Goal: Task Accomplishment & Management: Manage account settings

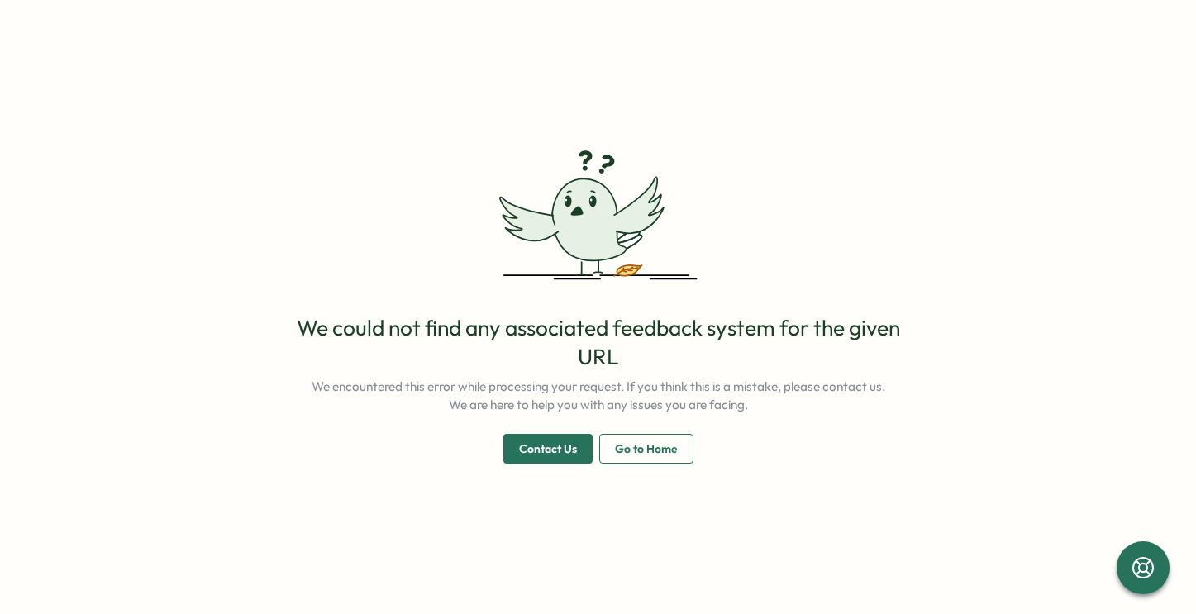
click at [631, 454] on span "Go to Home" at bounding box center [646, 449] width 63 height 28
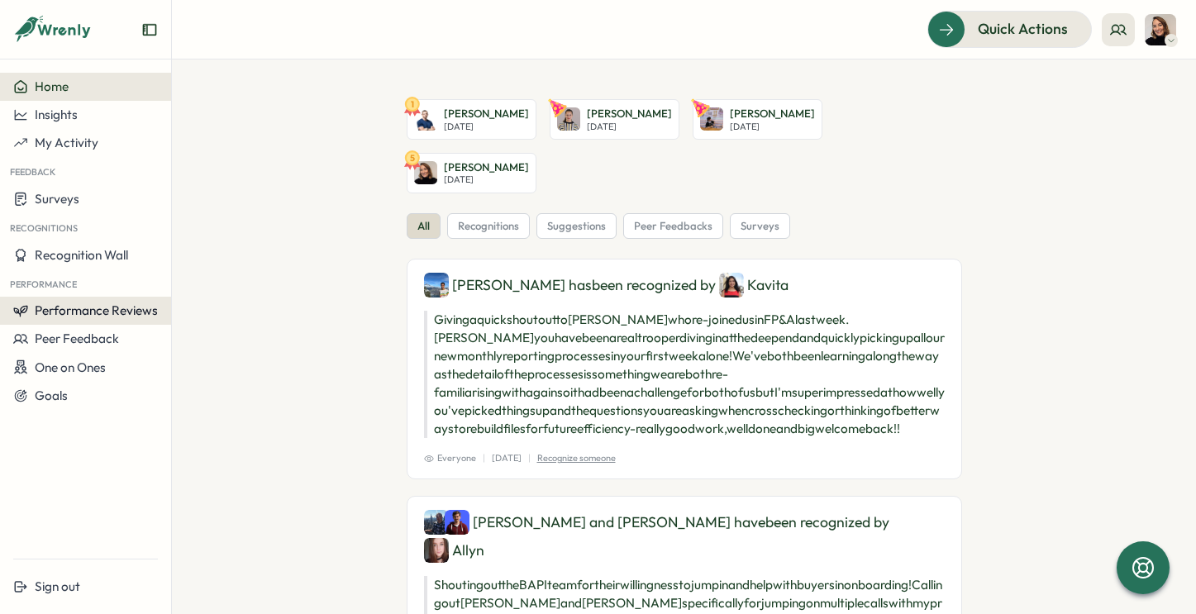
click at [130, 307] on span "Performance Reviews" at bounding box center [96, 310] width 123 height 16
click at [190, 294] on div "Reviews" at bounding box center [198, 295] width 46 height 18
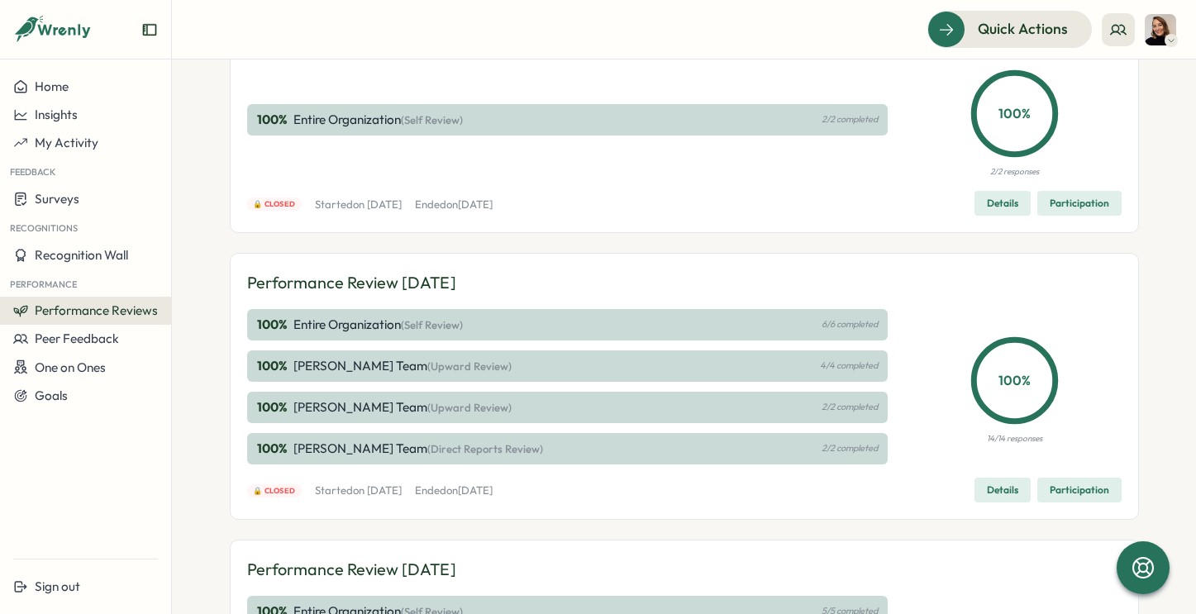
scroll to position [147, 0]
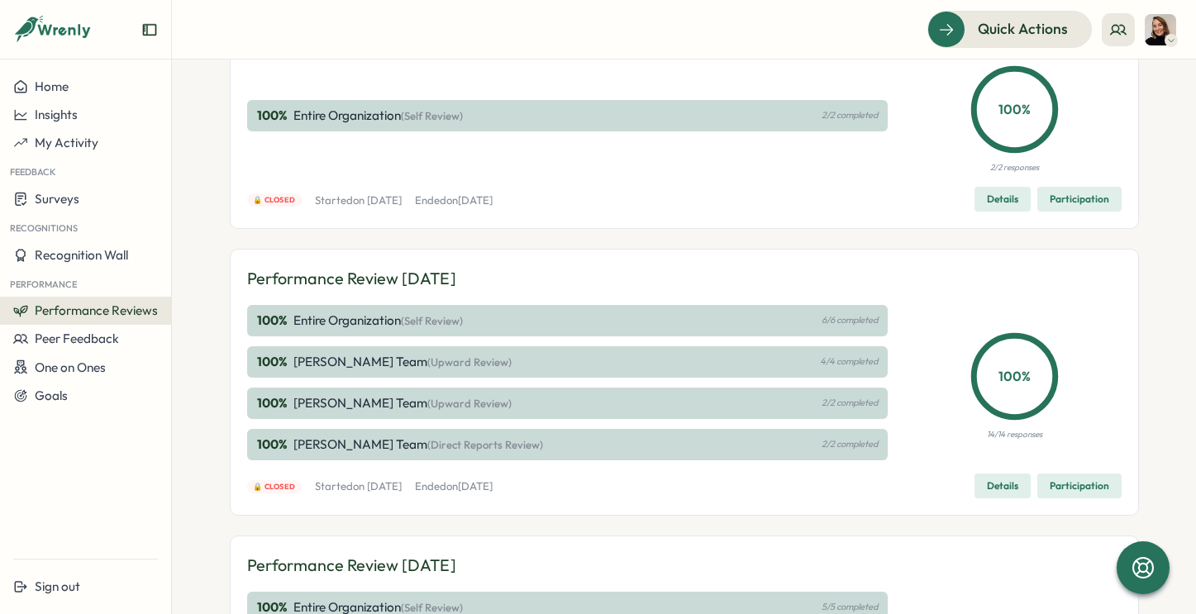
click at [443, 363] on span "(Upward Review)" at bounding box center [469, 361] width 84 height 13
click at [1002, 491] on span "Details" at bounding box center [1001, 485] width 31 height 23
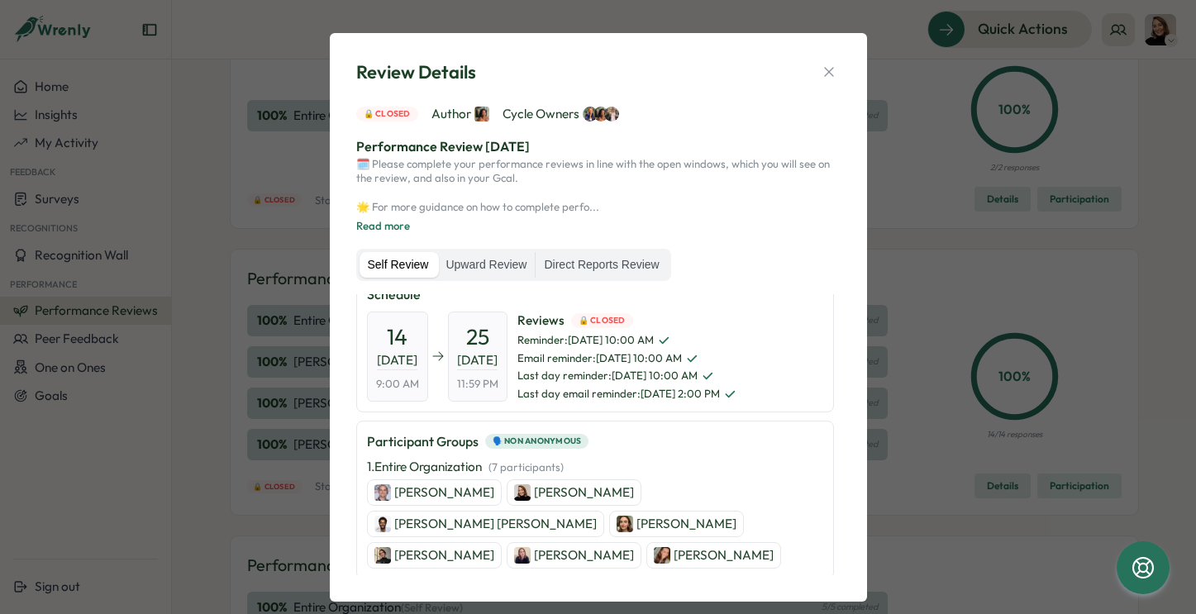
scroll to position [11, 0]
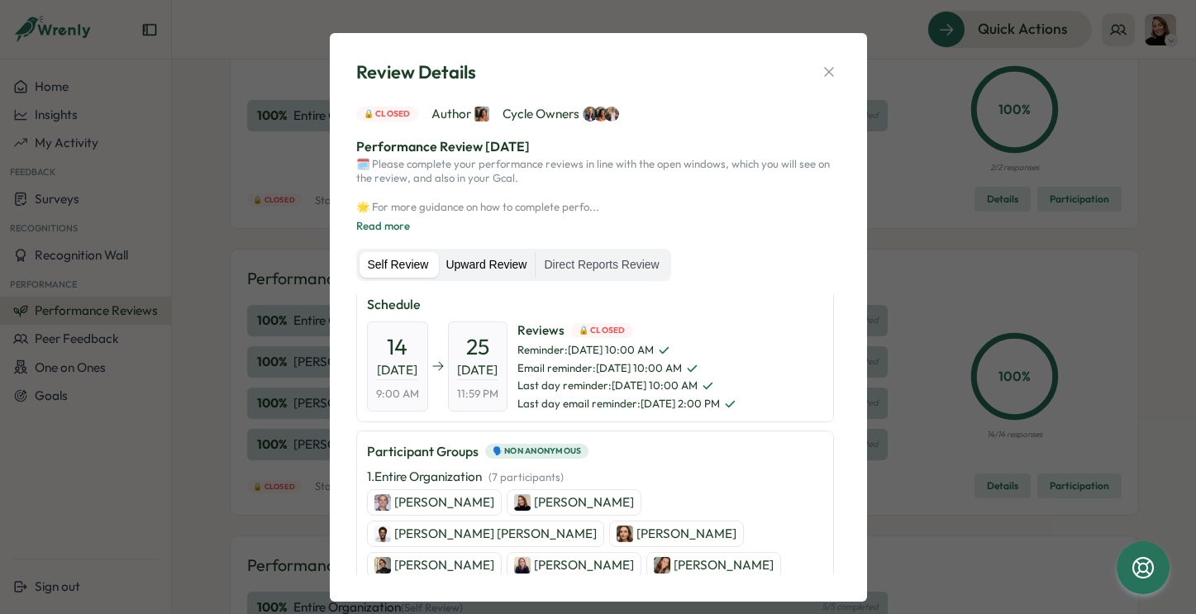
click at [499, 266] on label "Upward Review" at bounding box center [485, 265] width 97 height 26
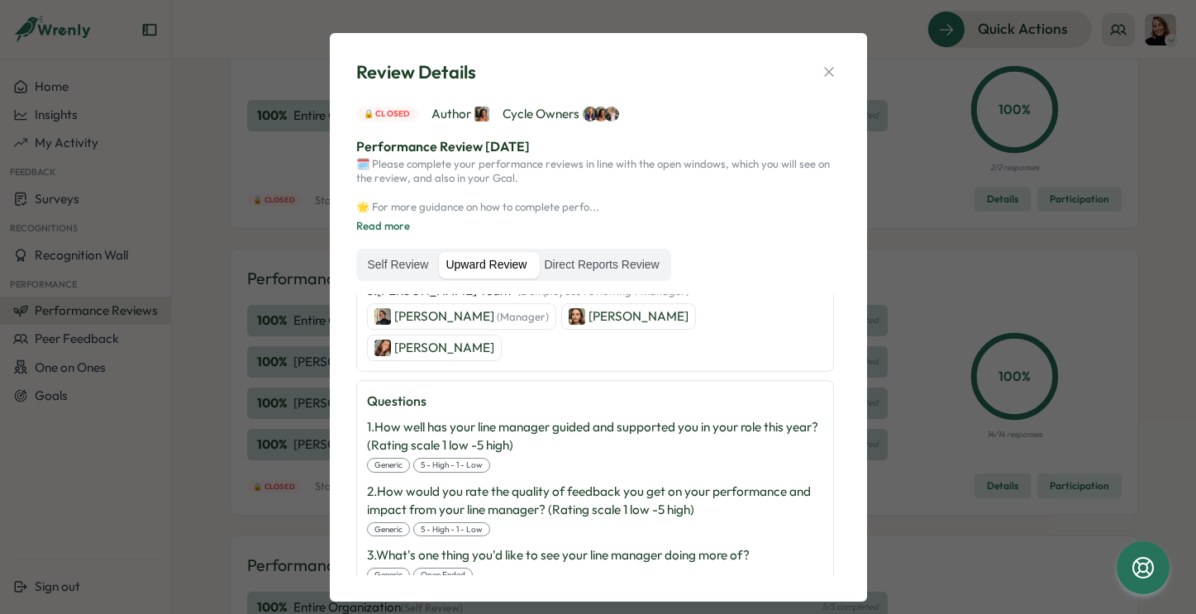
scroll to position [389, 0]
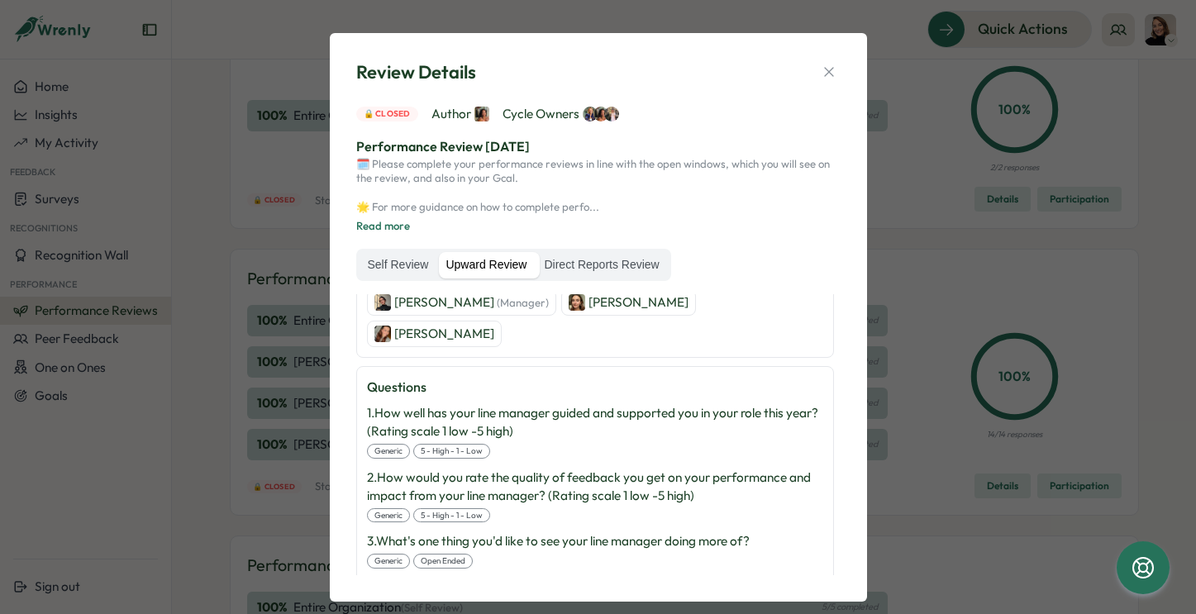
click at [472, 273] on label "Upward Review" at bounding box center [485, 265] width 97 height 26
click at [823, 65] on icon "button" at bounding box center [828, 72] width 17 height 17
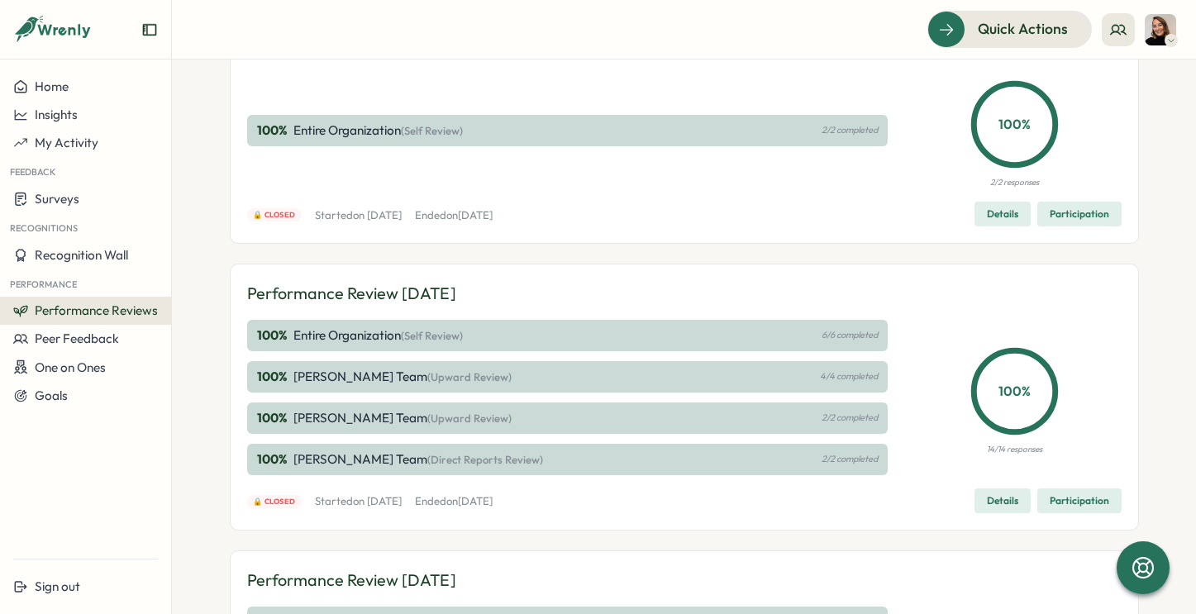
scroll to position [193, 0]
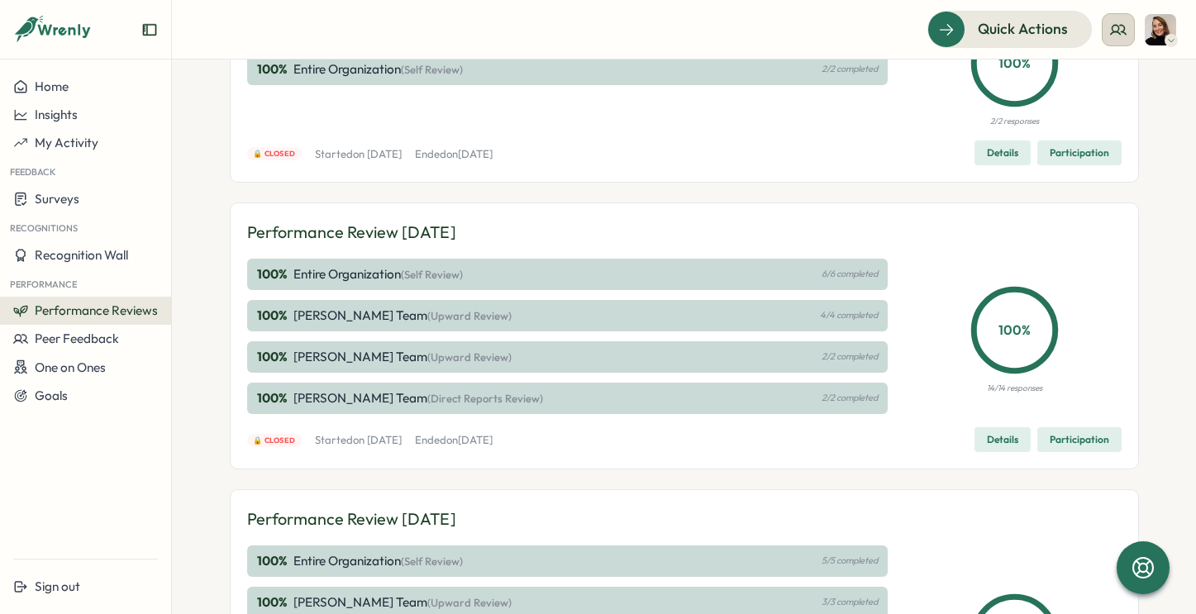
click at [1116, 25] on circle at bounding box center [1115, 28] width 7 height 7
click at [1097, 88] on div "My Team" at bounding box center [1119, 82] width 104 height 18
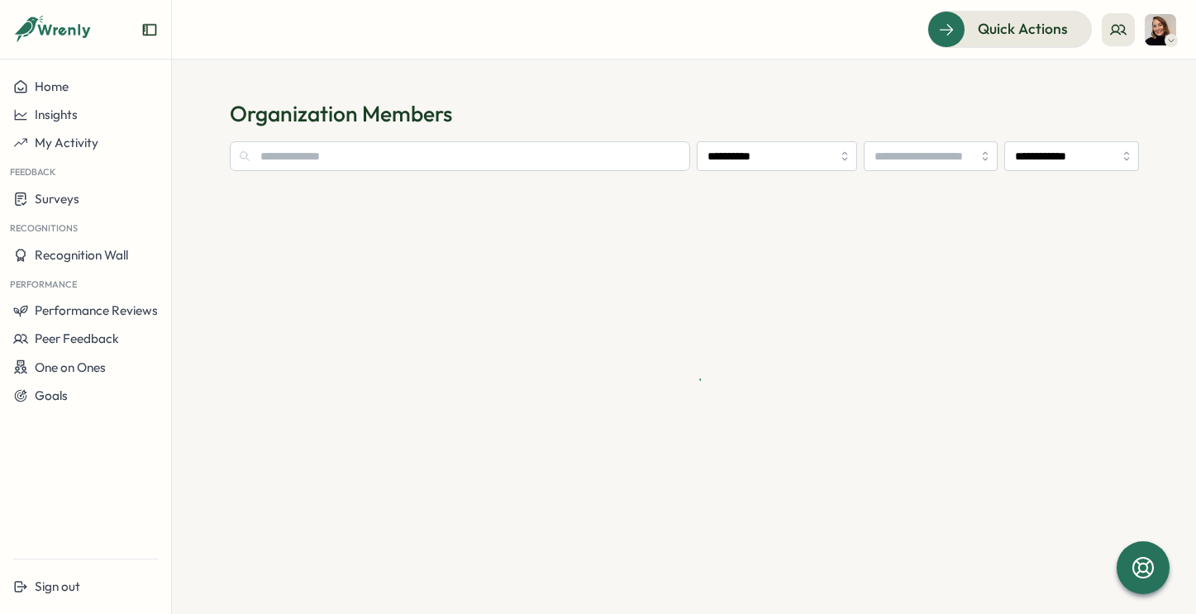
type input "**********"
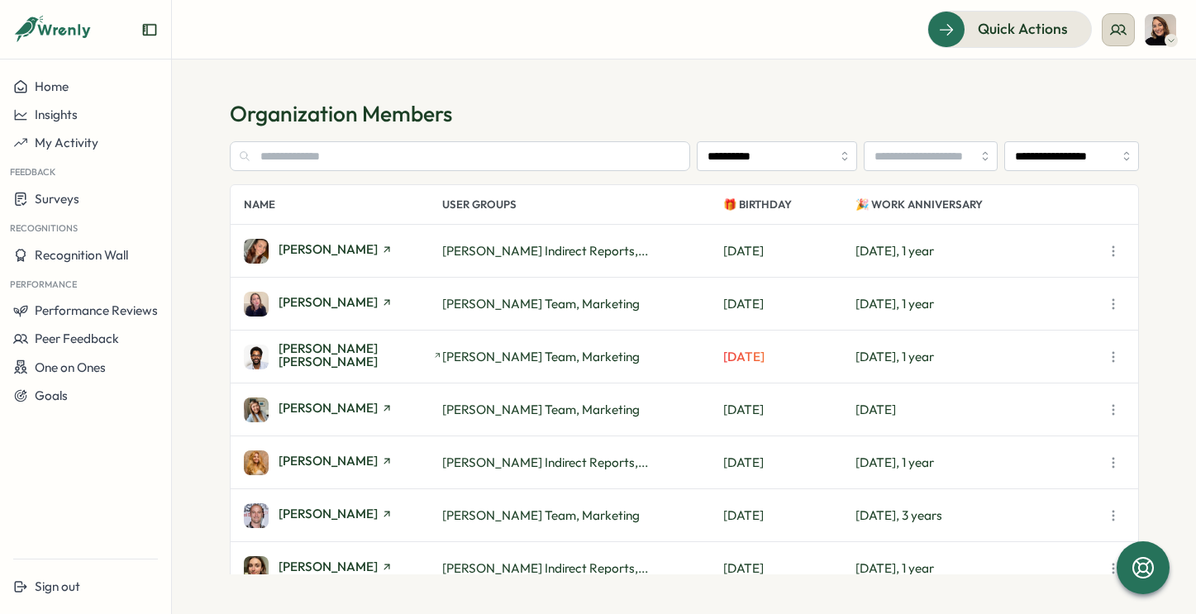
click at [1120, 28] on icon at bounding box center [1118, 29] width 17 height 17
click at [1117, 121] on div "User Activities" at bounding box center [1119, 113] width 104 height 18
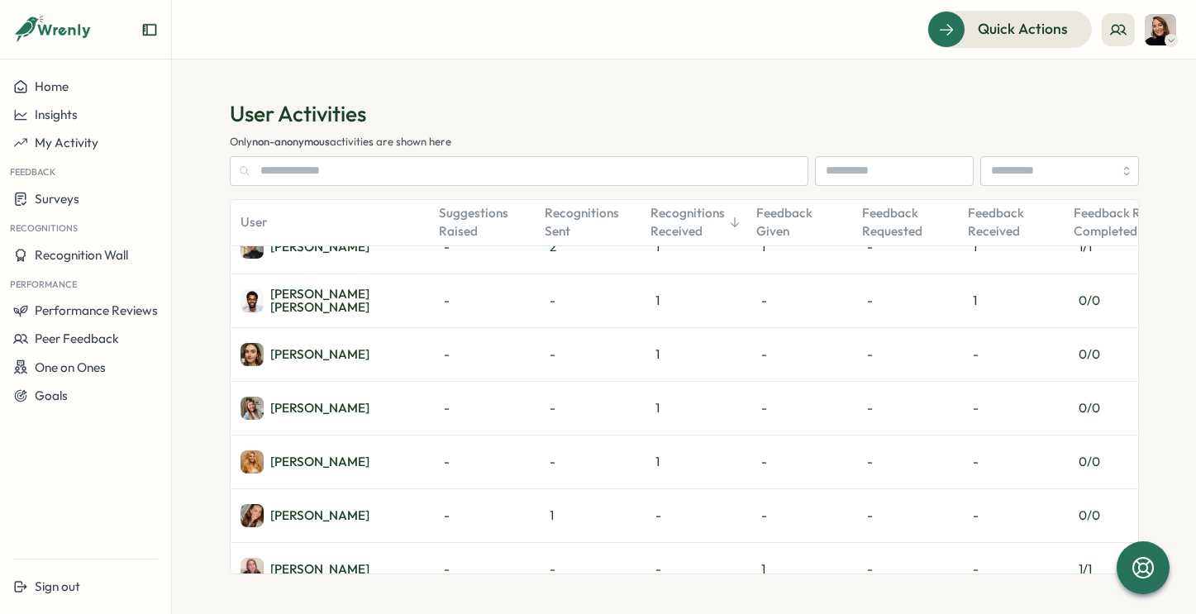
scroll to position [2, 0]
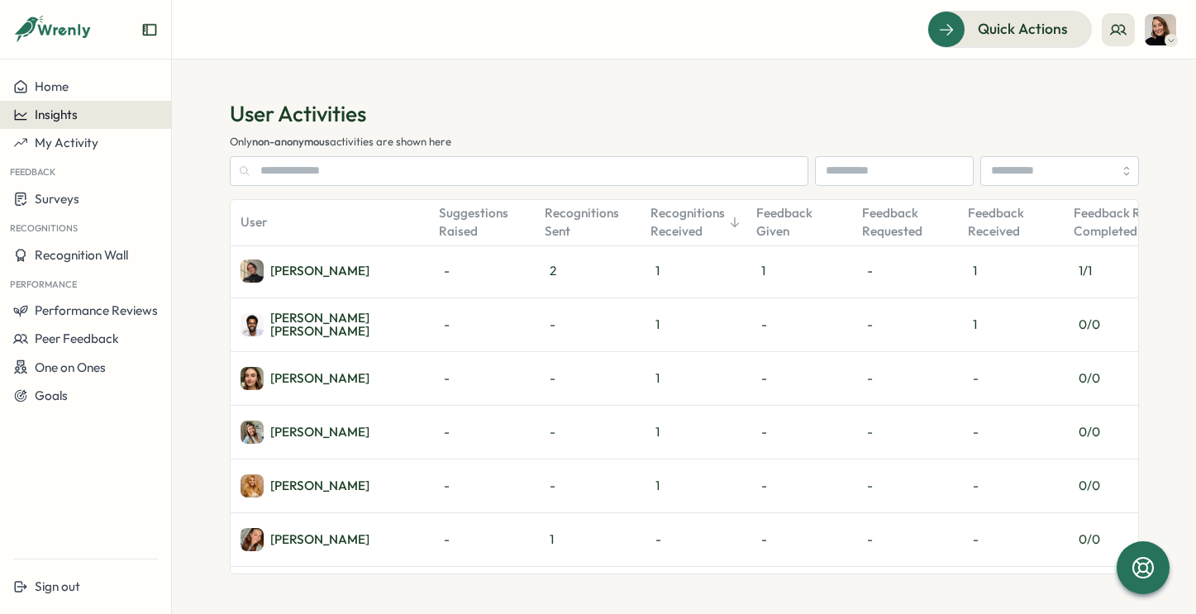
click at [68, 121] on span "Insights" at bounding box center [56, 115] width 43 height 16
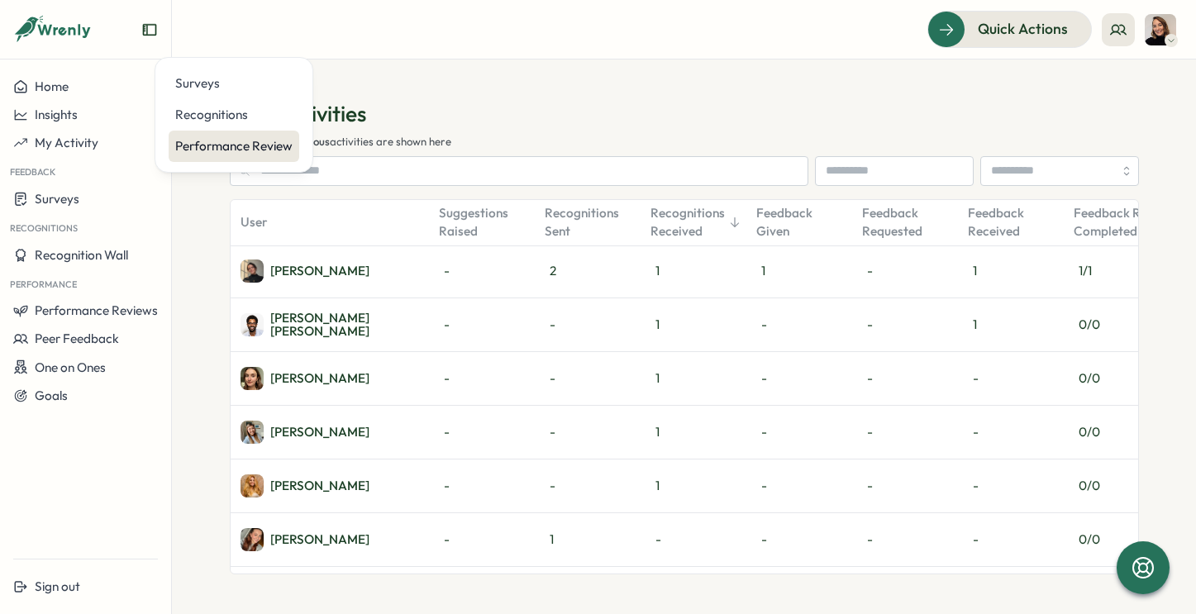
click at [187, 140] on div "Performance Review" at bounding box center [233, 146] width 117 height 18
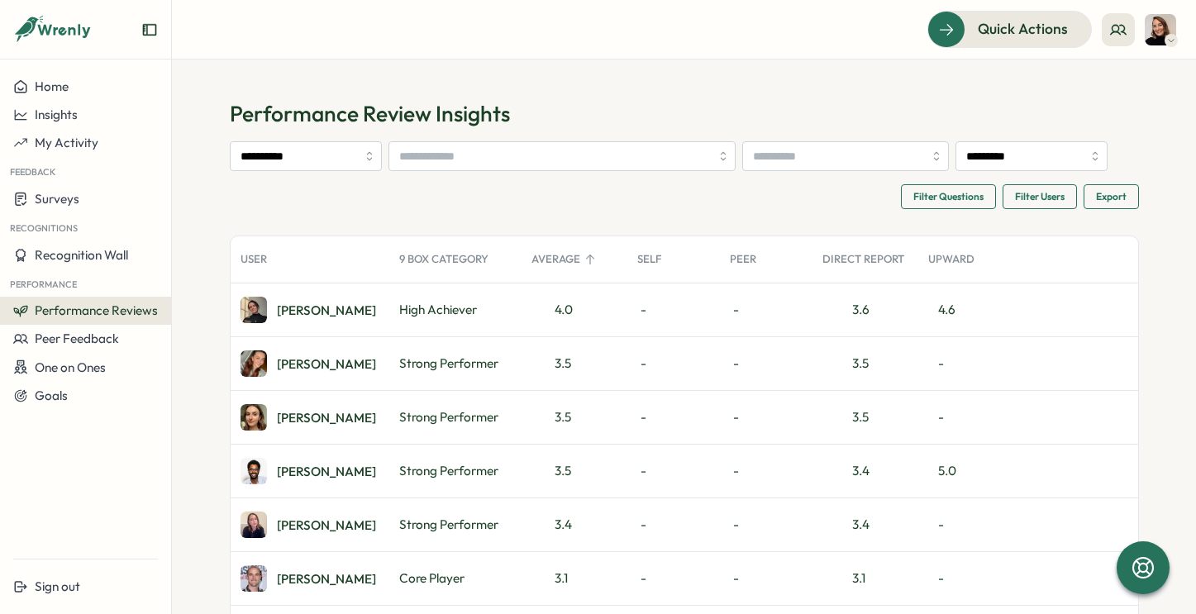
scroll to position [50, 0]
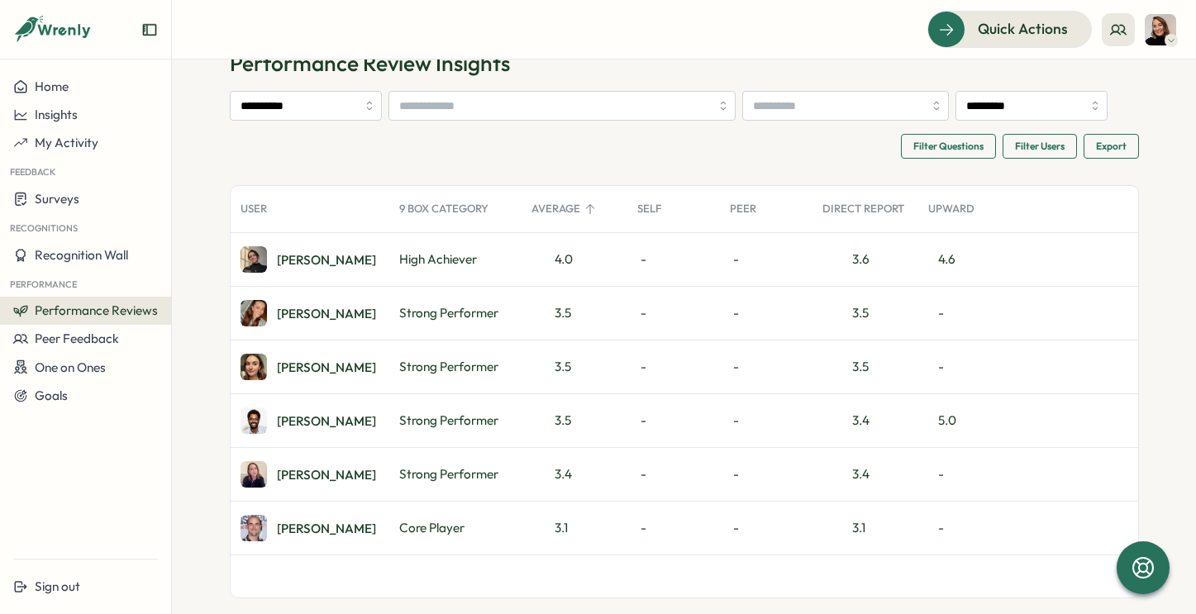
click at [432, 256] on div "High Achiever" at bounding box center [455, 259] width 132 height 53
click at [79, 313] on span "Performance Reviews" at bounding box center [96, 310] width 123 height 16
click at [202, 321] on div "Insights" at bounding box center [198, 326] width 46 height 18
click at [140, 306] on span "Performance Reviews" at bounding box center [96, 310] width 123 height 16
click at [204, 336] on div "Insights" at bounding box center [198, 326] width 59 height 31
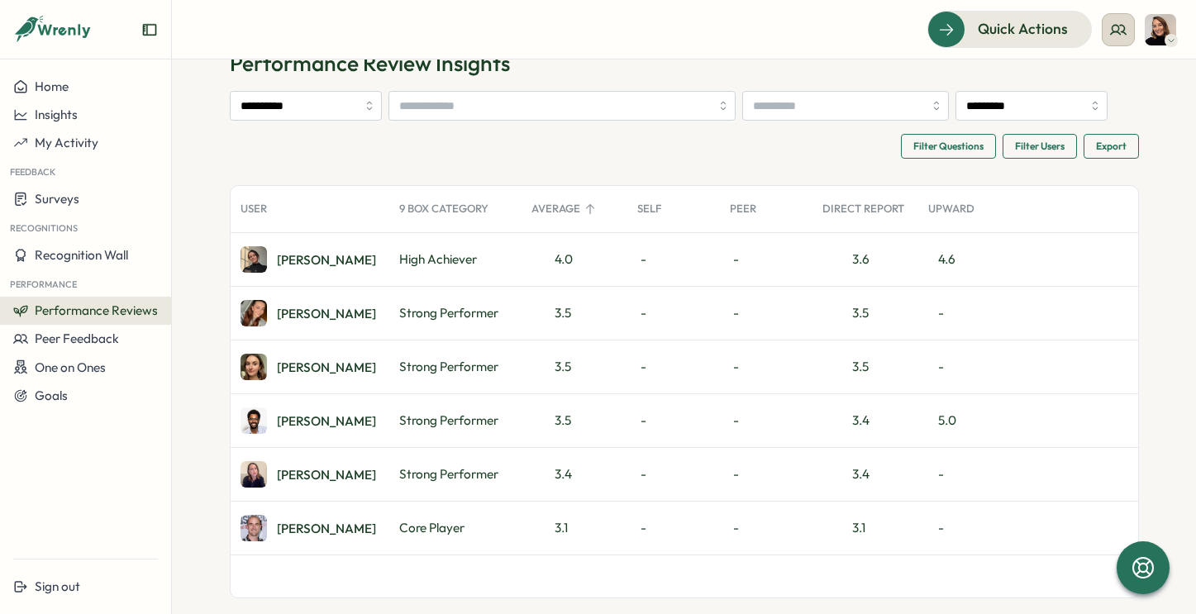
click at [1119, 34] on icon at bounding box center [1118, 29] width 17 height 17
click at [1118, 83] on div "My Team" at bounding box center [1119, 82] width 104 height 18
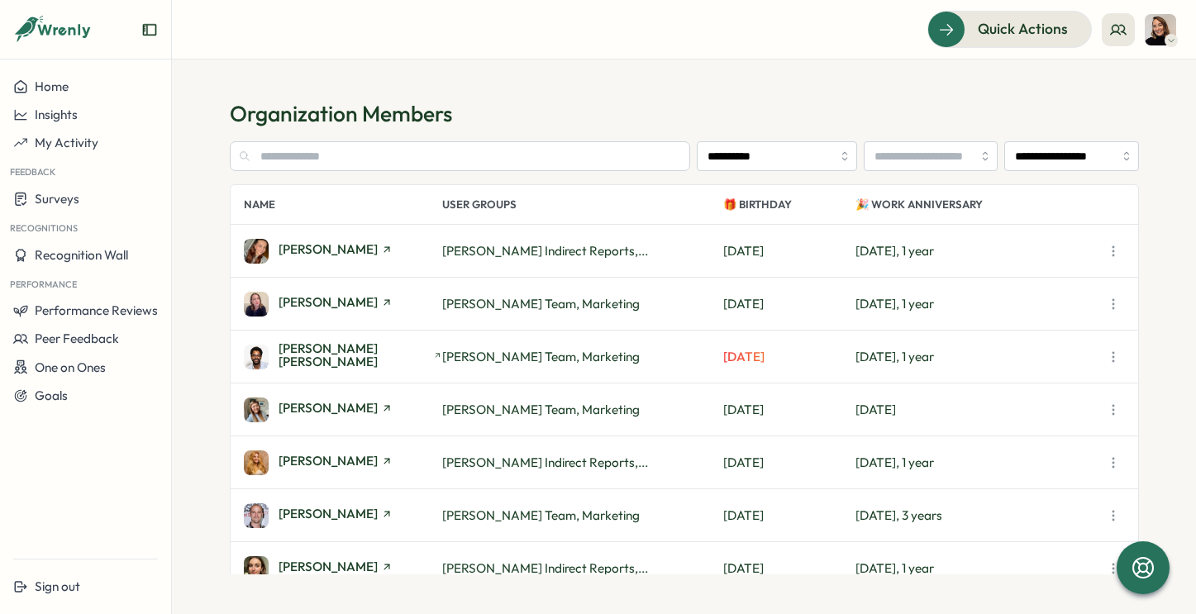
click at [634, 300] on span "[PERSON_NAME] Team, Marketing" at bounding box center [540, 304] width 197 height 16
click at [1110, 296] on icon "button" at bounding box center [1113, 304] width 17 height 17
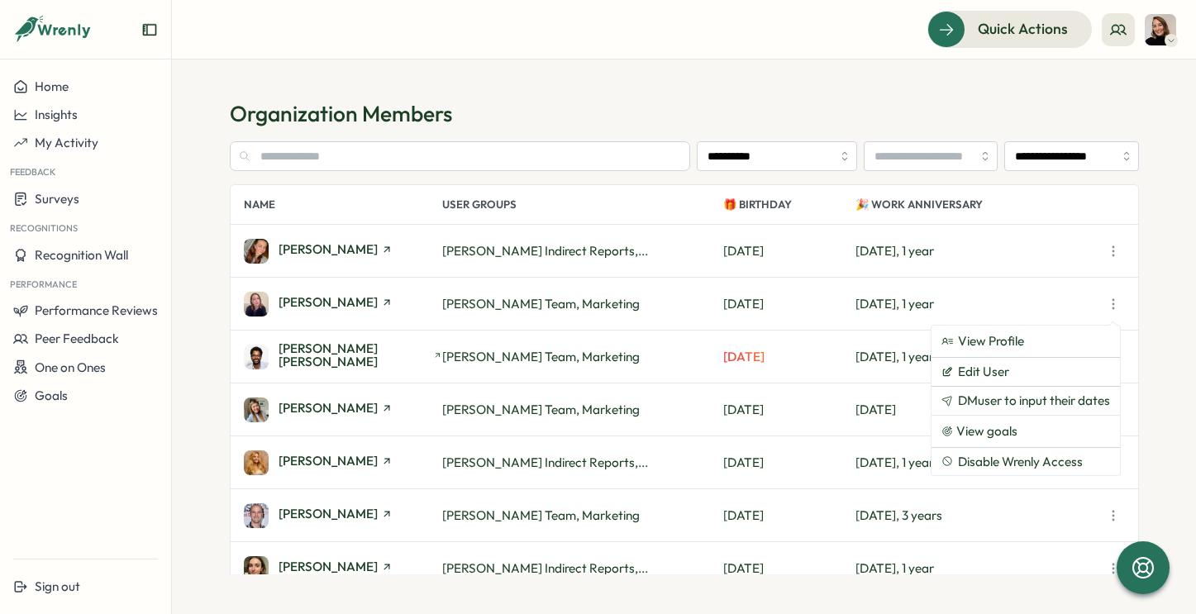
click at [1155, 260] on section "**********" at bounding box center [684, 336] width 1024 height 554
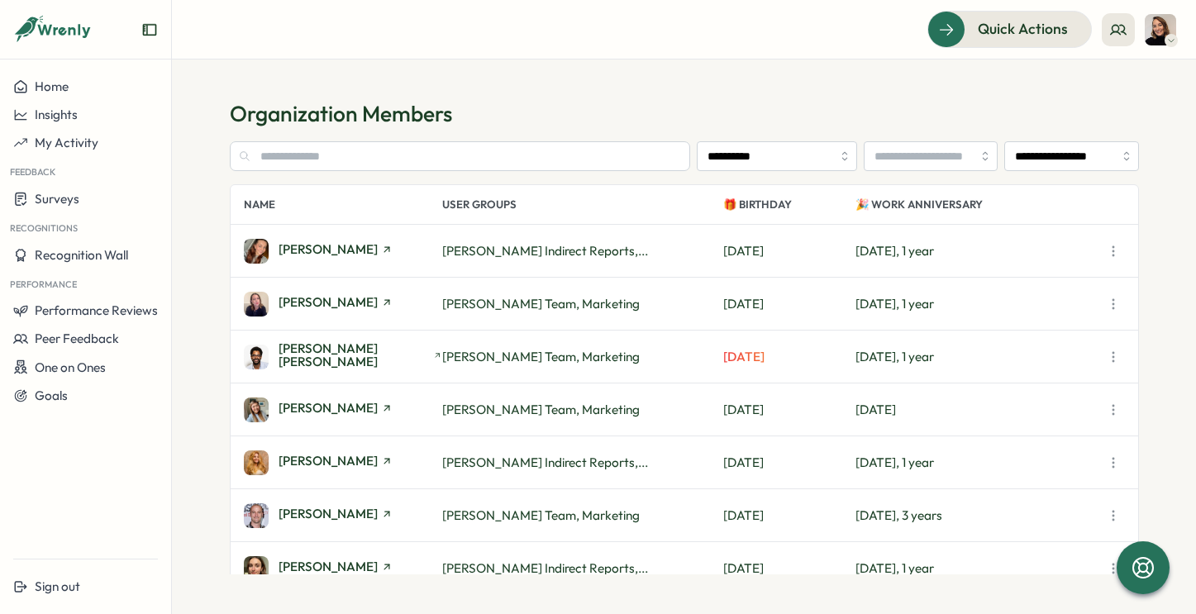
click at [1165, 37] on div at bounding box center [1170, 40] width 13 height 13
click at [1129, 114] on div "My Activity" at bounding box center [1132, 112] width 82 height 18
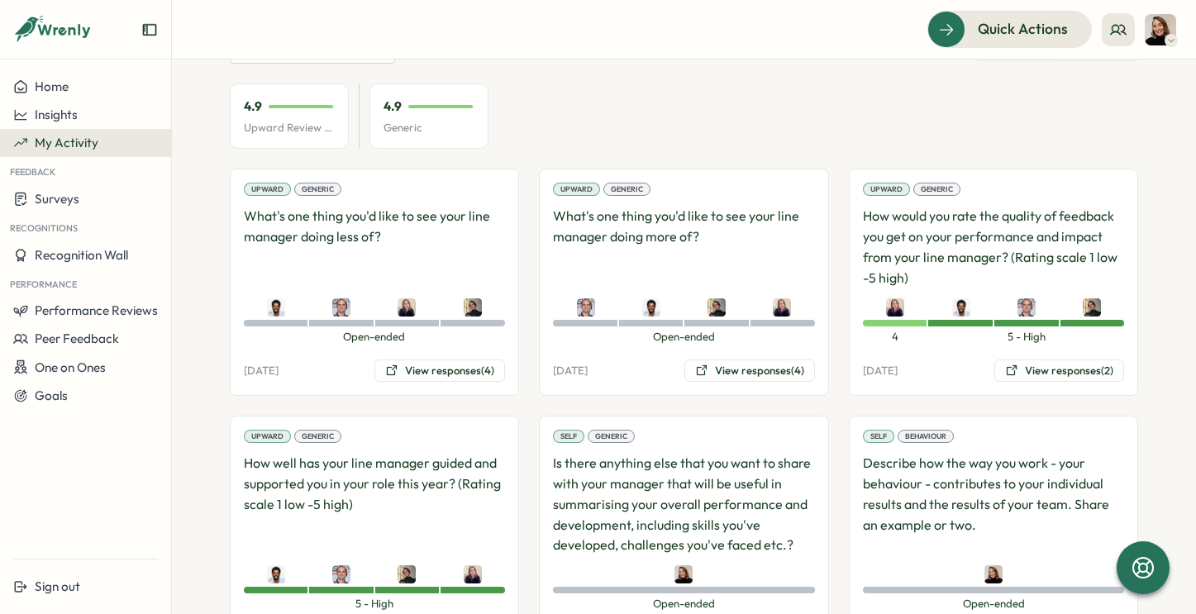
scroll to position [183, 0]
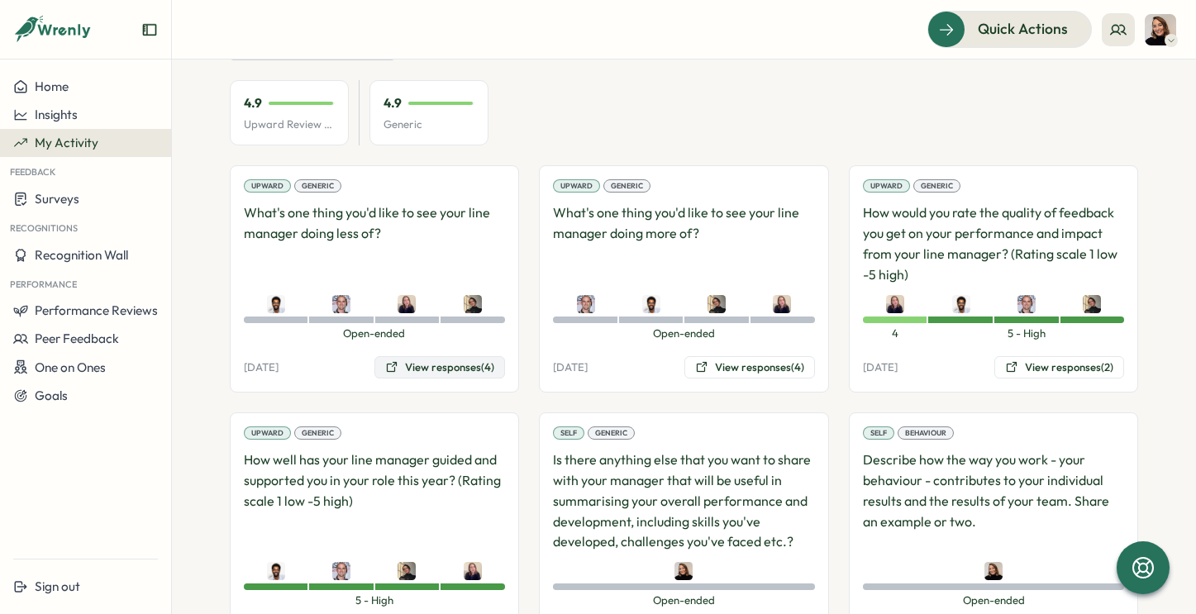
click at [434, 368] on button "View responses (4)" at bounding box center [439, 367] width 131 height 23
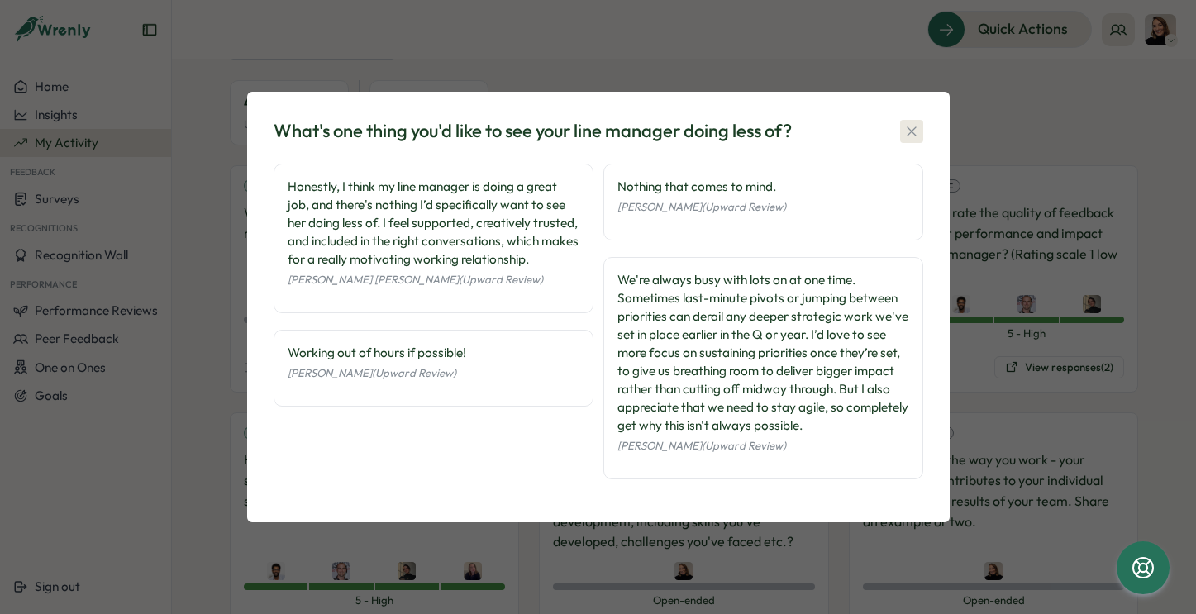
click at [909, 128] on icon "button" at bounding box center [911, 131] width 17 height 17
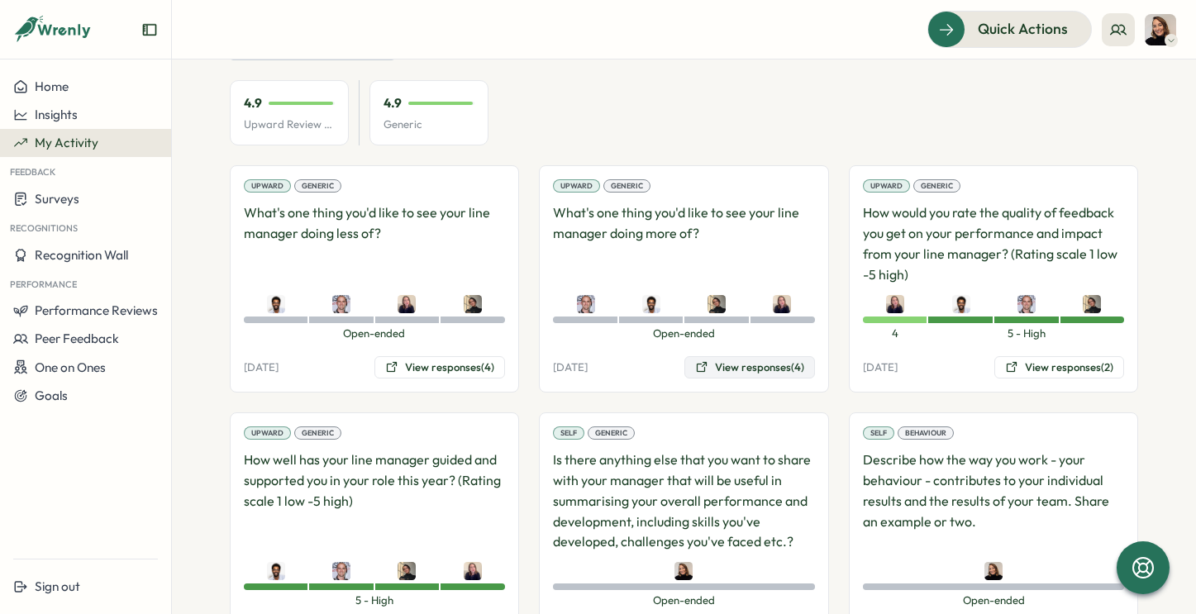
click at [753, 368] on button "View responses (4)" at bounding box center [749, 367] width 131 height 23
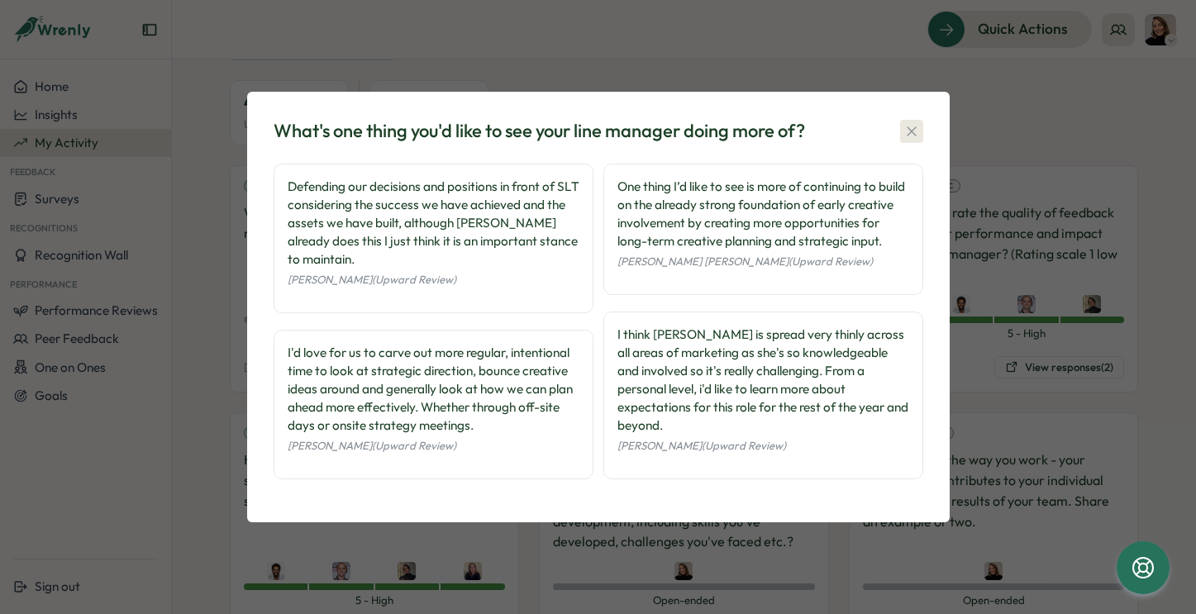
click at [906, 127] on icon "button" at bounding box center [911, 131] width 17 height 17
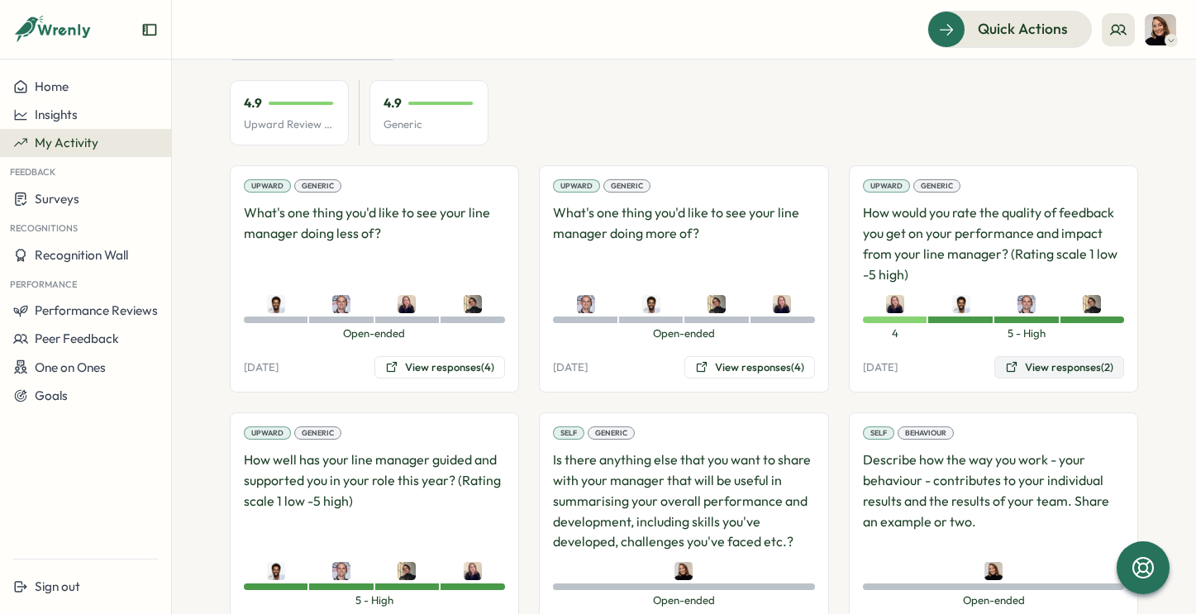
click at [1047, 370] on button "View responses (2)" at bounding box center [1059, 367] width 130 height 23
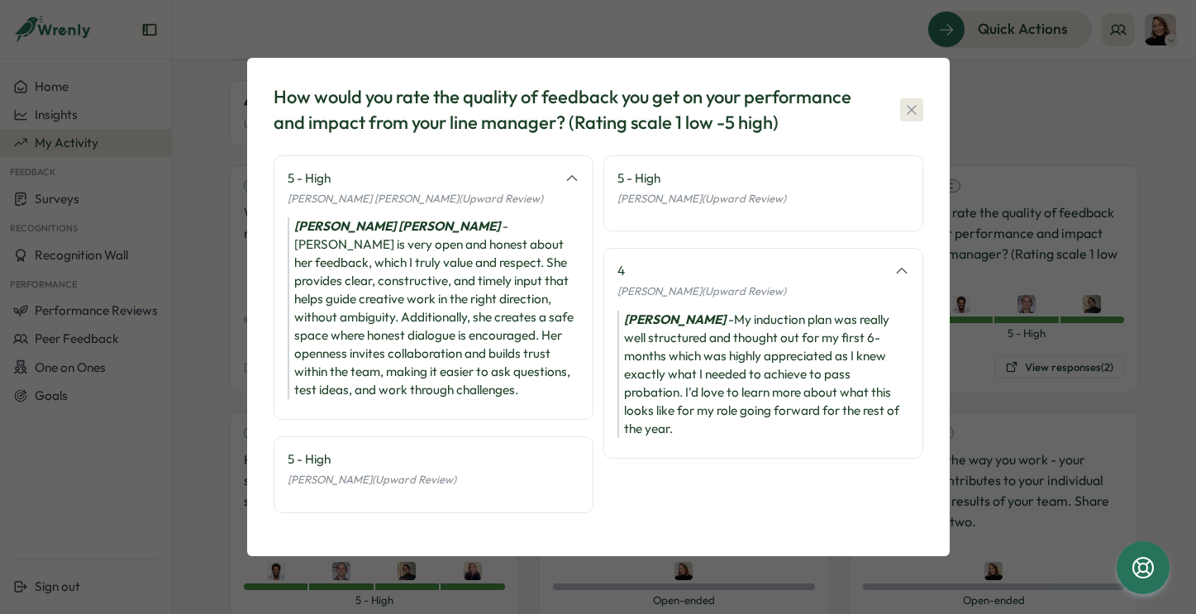
click at [910, 104] on icon "button" at bounding box center [911, 110] width 17 height 17
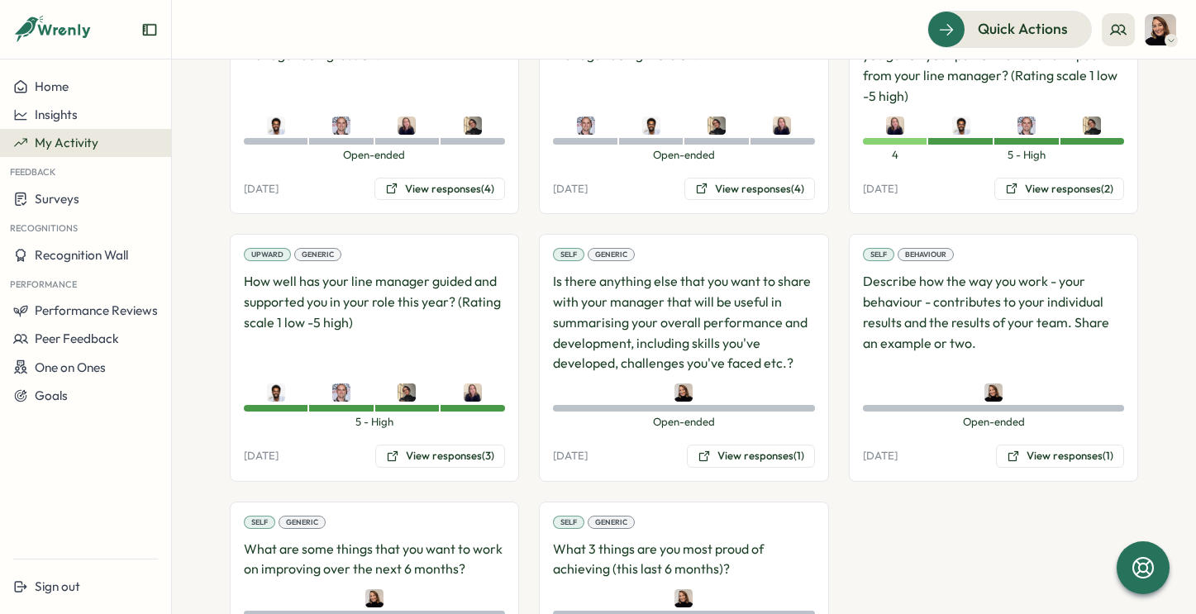
scroll to position [379, 0]
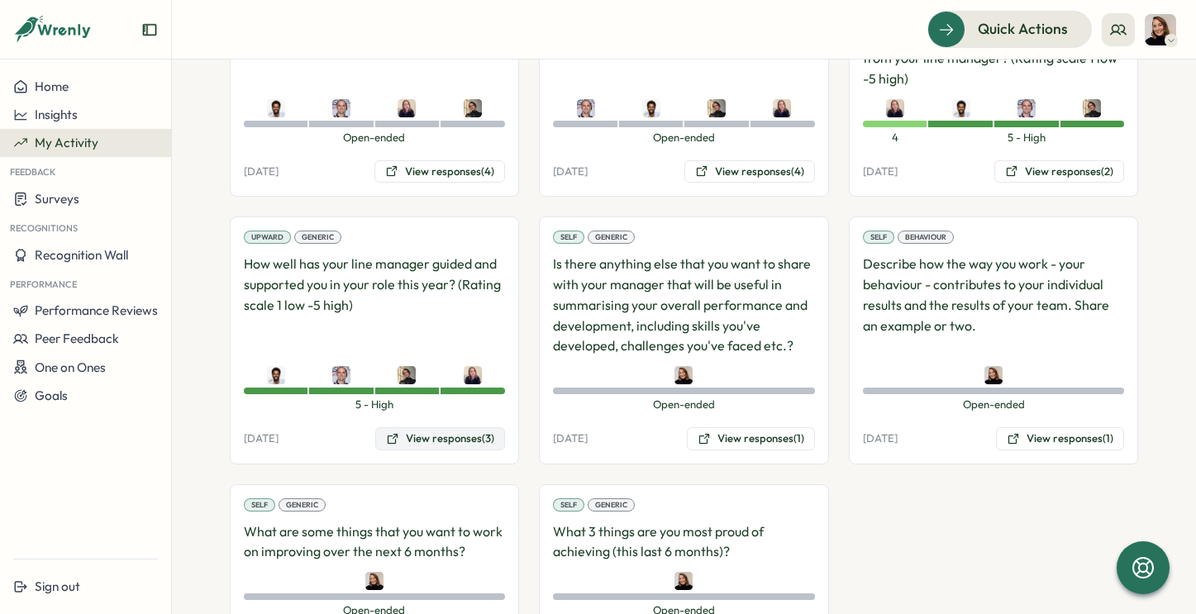
click at [454, 440] on button "View responses (3)" at bounding box center [440, 438] width 130 height 23
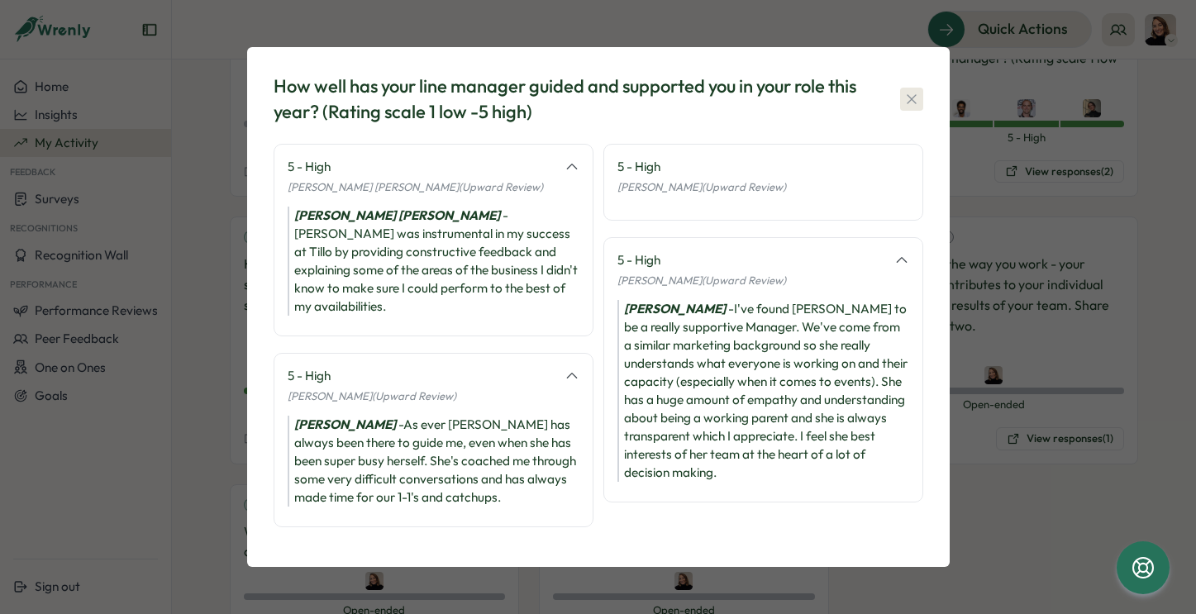
click at [913, 104] on icon "button" at bounding box center [911, 99] width 17 height 17
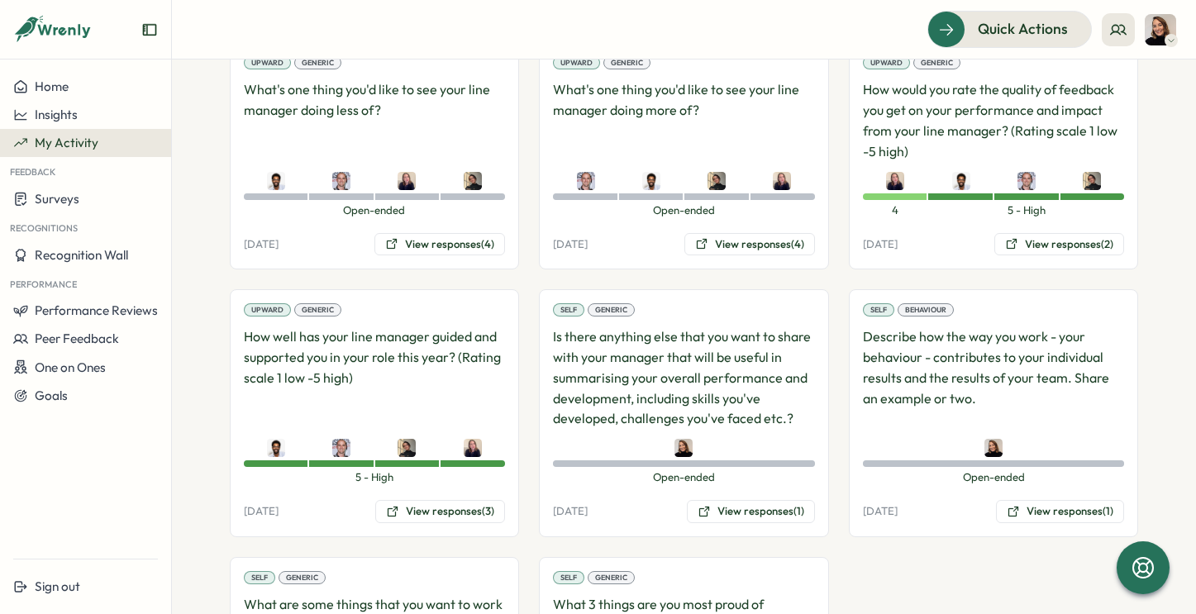
scroll to position [316, 0]
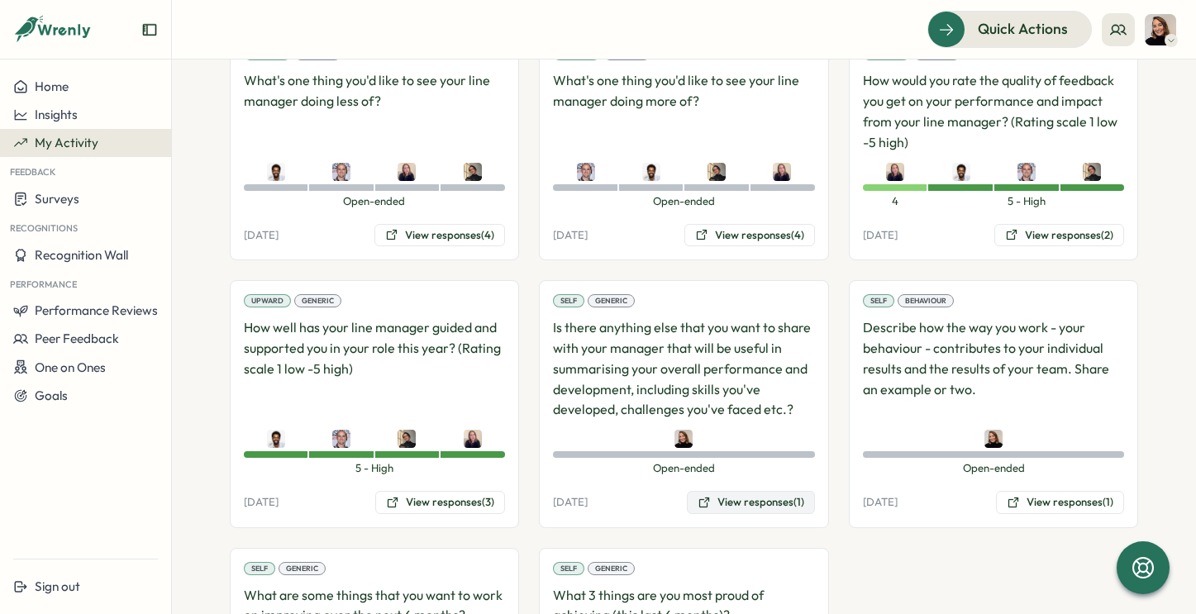
click at [756, 506] on button "View responses (1)" at bounding box center [751, 502] width 128 height 23
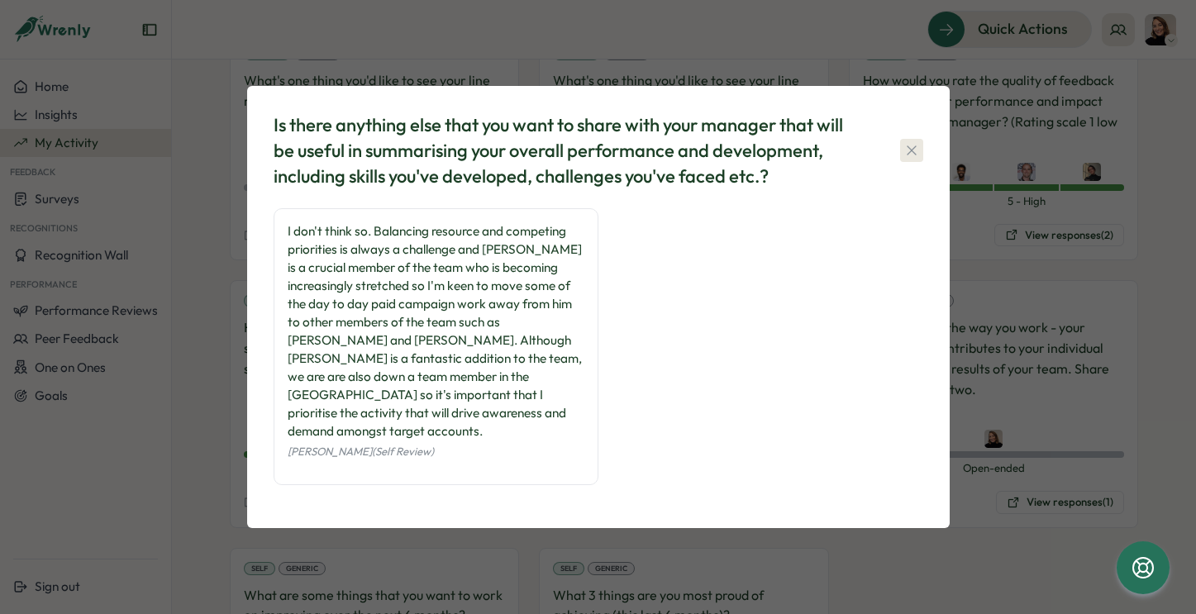
click at [908, 159] on icon "button" at bounding box center [911, 150] width 17 height 17
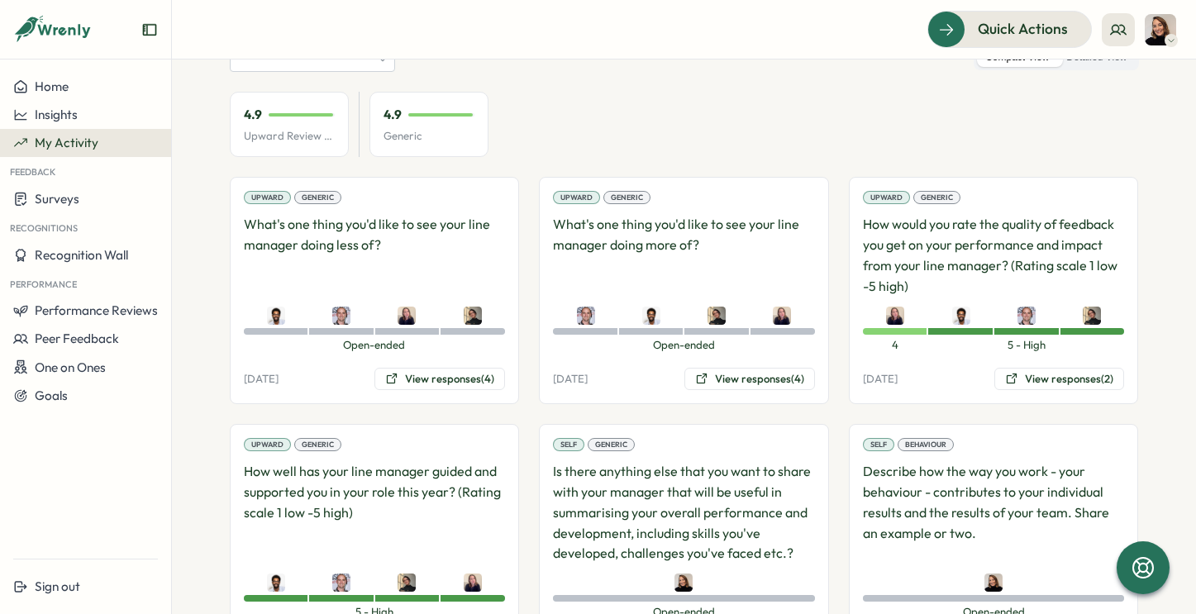
scroll to position [0, 0]
